Goal: Find specific page/section: Locate item on page

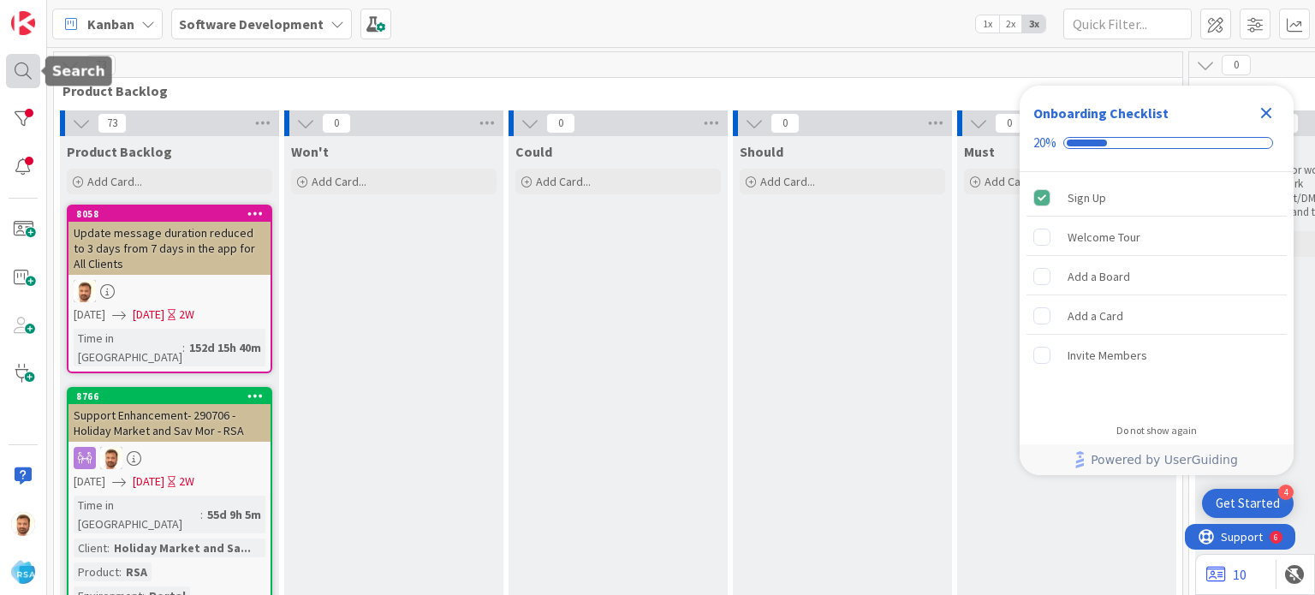
click at [22, 68] on div at bounding box center [23, 71] width 34 height 34
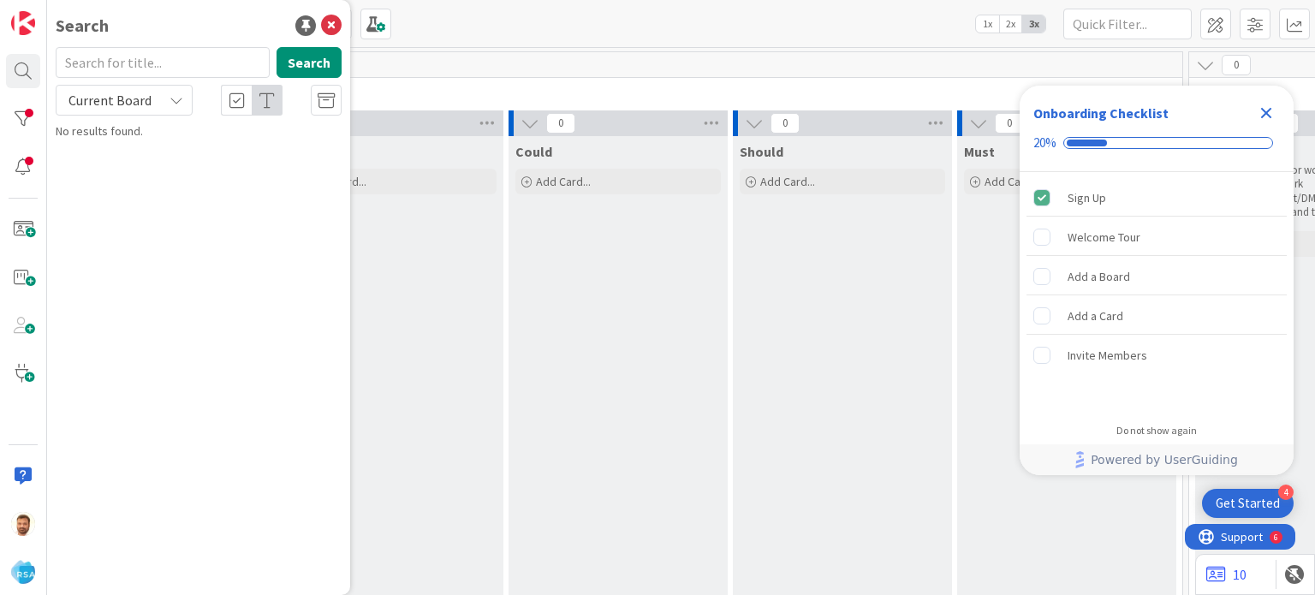
click at [170, 44] on div "Search Search Current Board No results found." at bounding box center [198, 297] width 303 height 595
click at [176, 59] on input "text" at bounding box center [163, 62] width 214 height 31
type input "9334"
click at [336, 22] on icon at bounding box center [331, 25] width 21 height 21
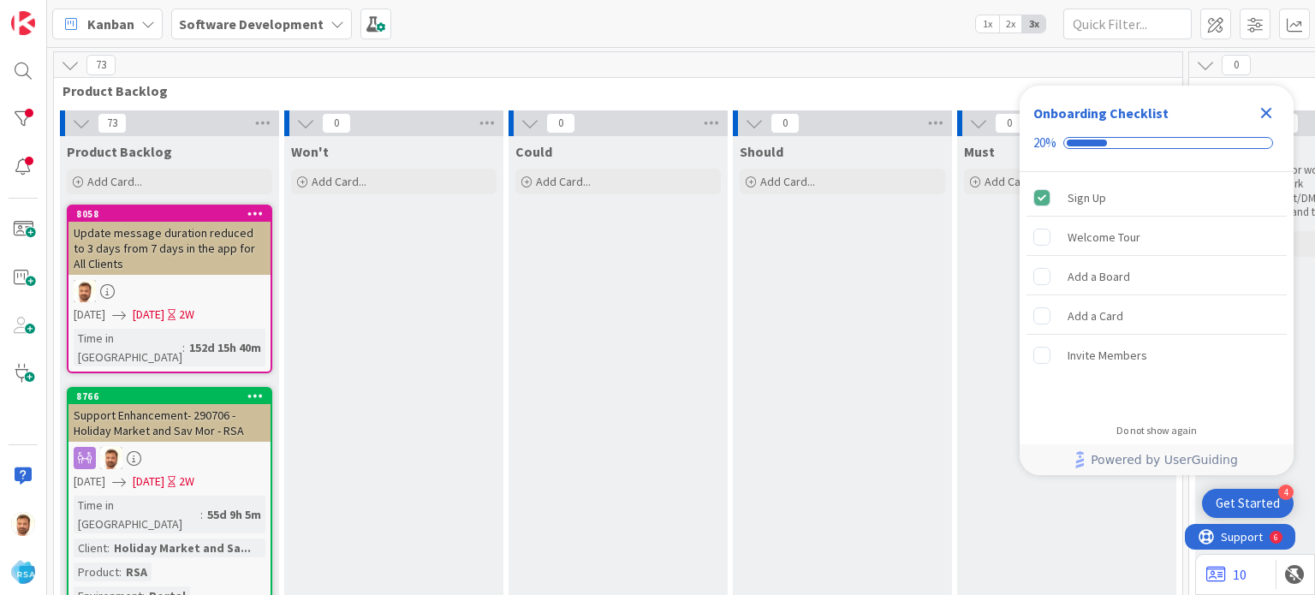
click at [33, 49] on div at bounding box center [23, 297] width 47 height 595
click at [23, 59] on div at bounding box center [23, 71] width 34 height 34
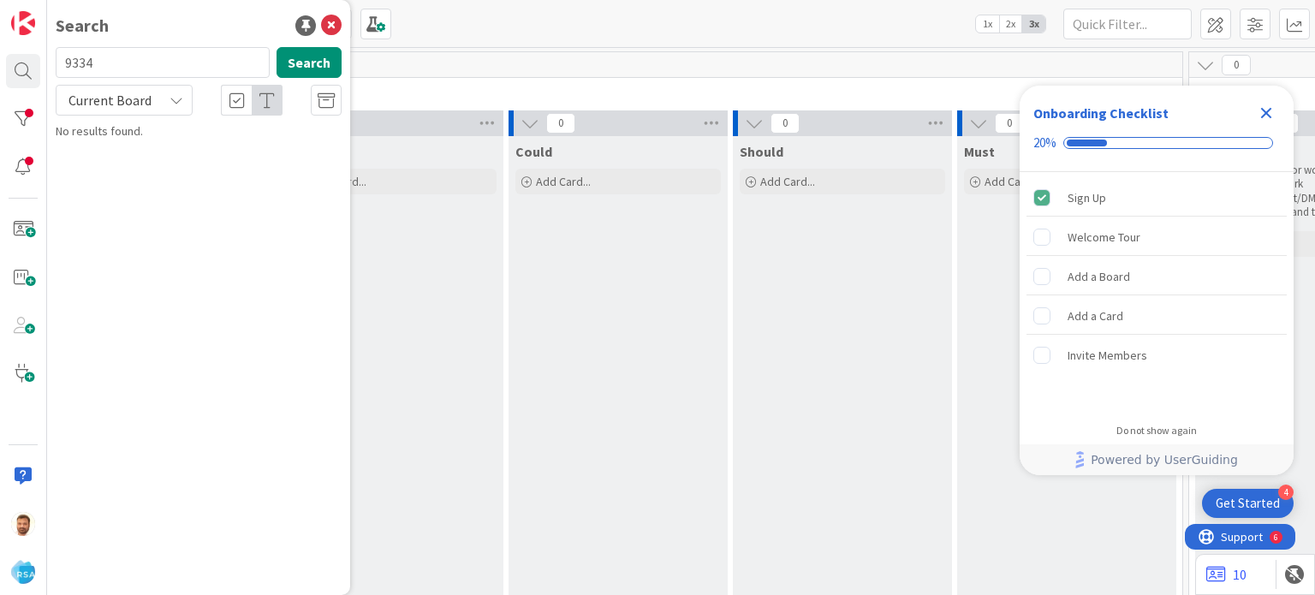
click at [130, 64] on input "9334" at bounding box center [163, 62] width 214 height 31
type input "9336"
click at [328, 18] on icon at bounding box center [331, 25] width 21 height 21
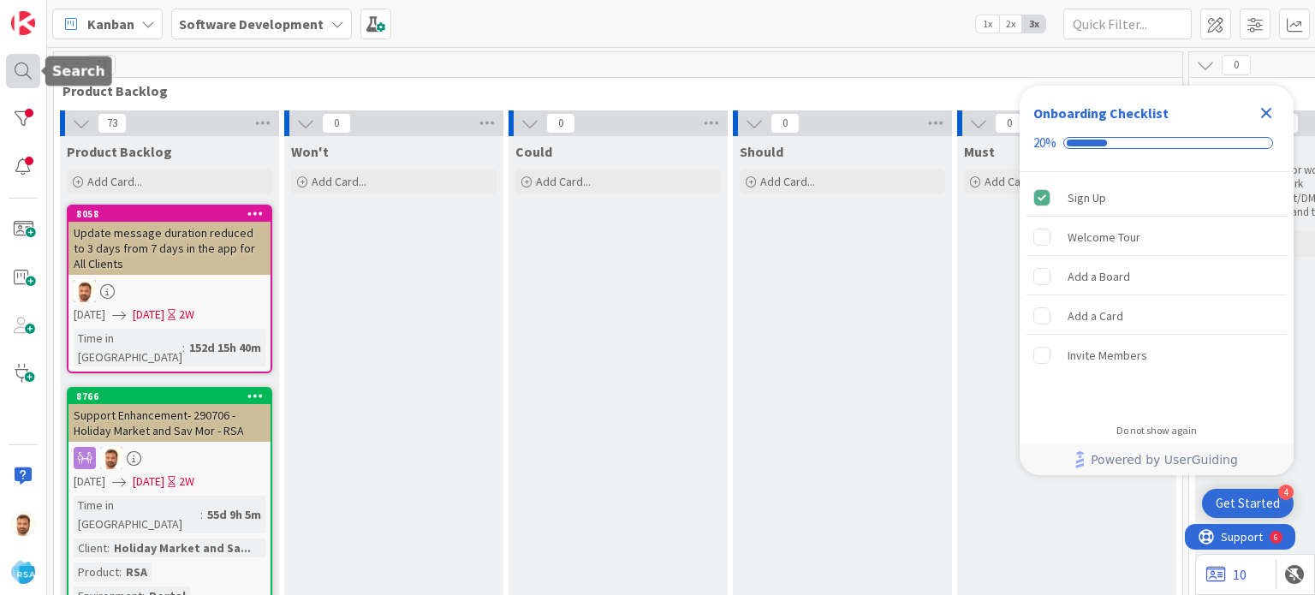
click at [29, 74] on div at bounding box center [23, 71] width 34 height 34
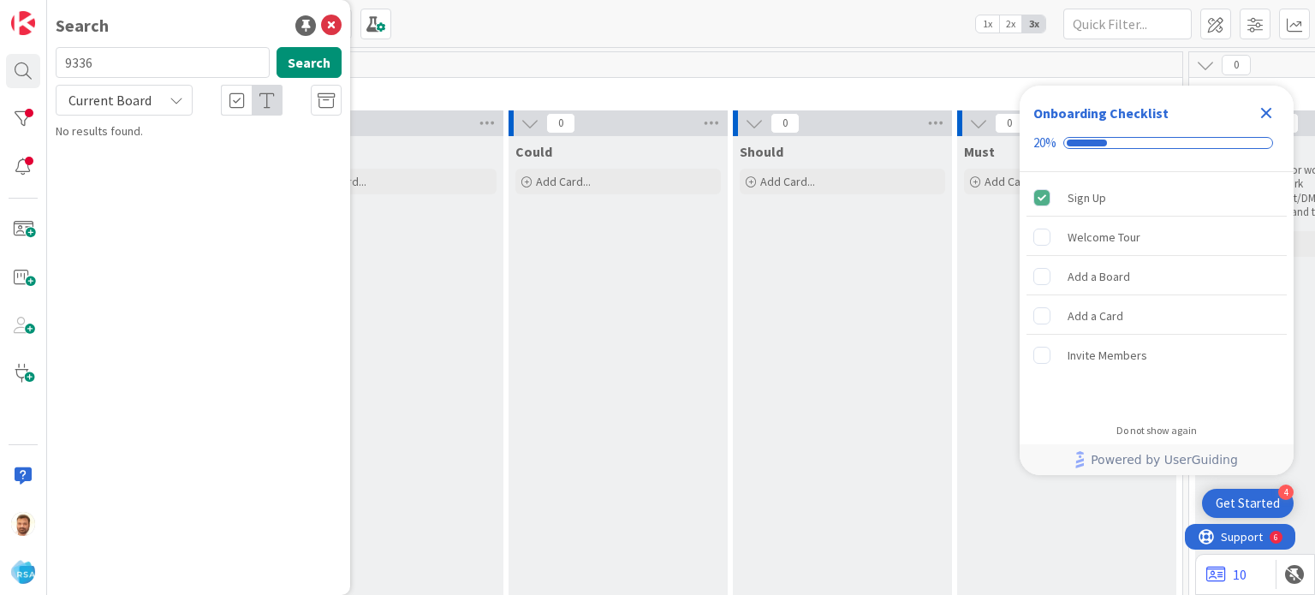
click at [140, 57] on input "9336" at bounding box center [163, 62] width 214 height 31
click at [125, 68] on input "9336" at bounding box center [163, 62] width 214 height 31
type input "9338"
click at [338, 30] on icon at bounding box center [331, 25] width 21 height 21
